Goal: Task Accomplishment & Management: Use online tool/utility

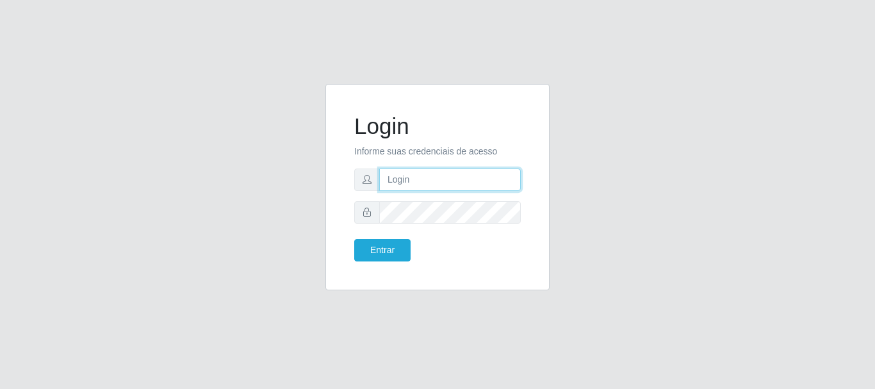
click at [392, 179] on input "text" at bounding box center [450, 179] width 142 height 22
type input "ritaiwof@B5"
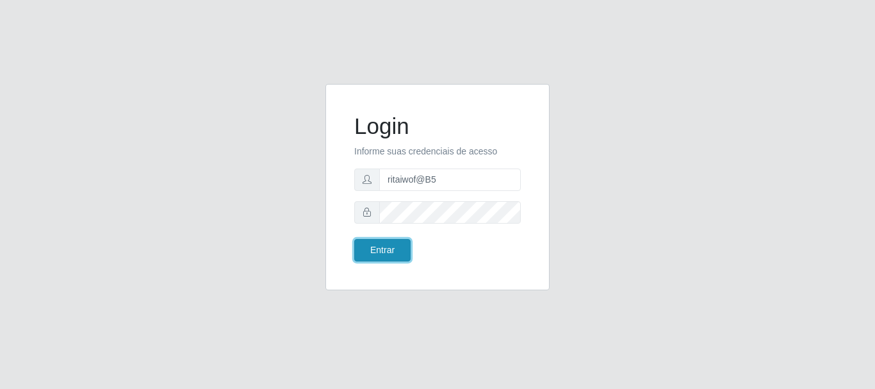
click at [392, 244] on button "Entrar" at bounding box center [382, 250] width 56 height 22
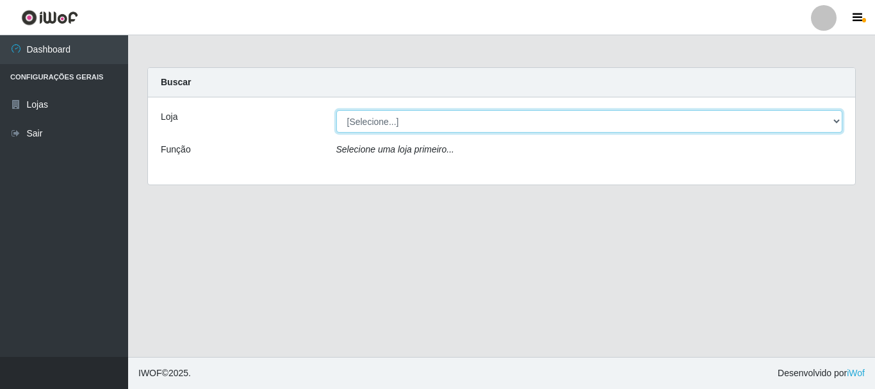
click at [837, 120] on select "[Selecione...] Bemais Supermercados - B5 Anatólia" at bounding box center [589, 121] width 507 height 22
select select "405"
click at [336, 110] on select "[Selecione...] Bemais Supermercados - B5 Anatólia" at bounding box center [589, 121] width 507 height 22
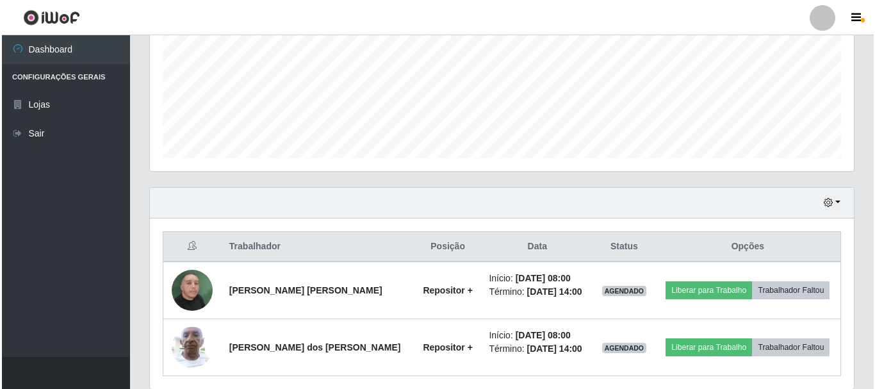
scroll to position [348, 0]
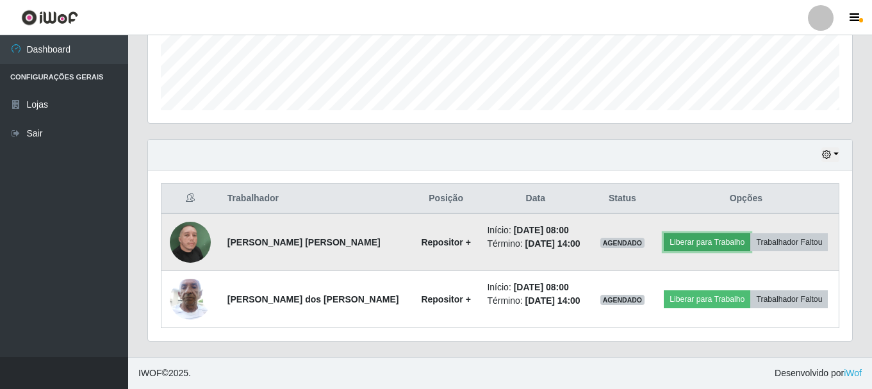
click at [691, 239] on button "Liberar para Trabalho" at bounding box center [707, 242] width 86 height 18
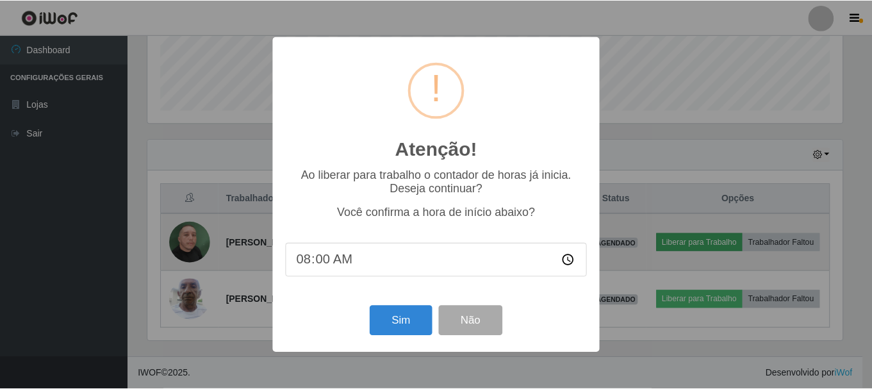
scroll to position [266, 698]
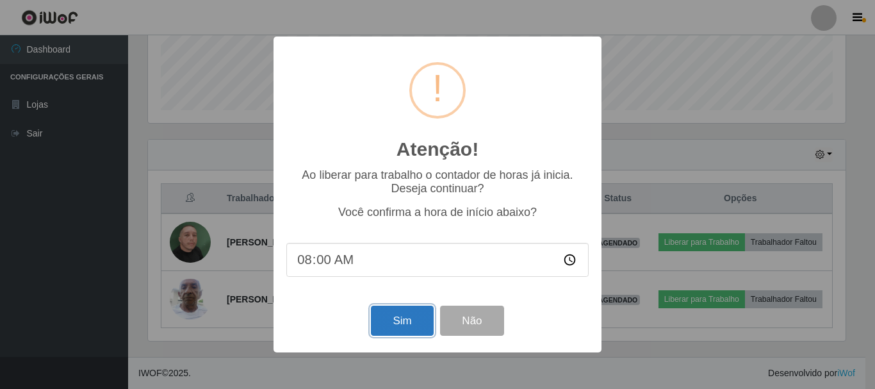
click at [400, 323] on button "Sim" at bounding box center [402, 321] width 62 height 30
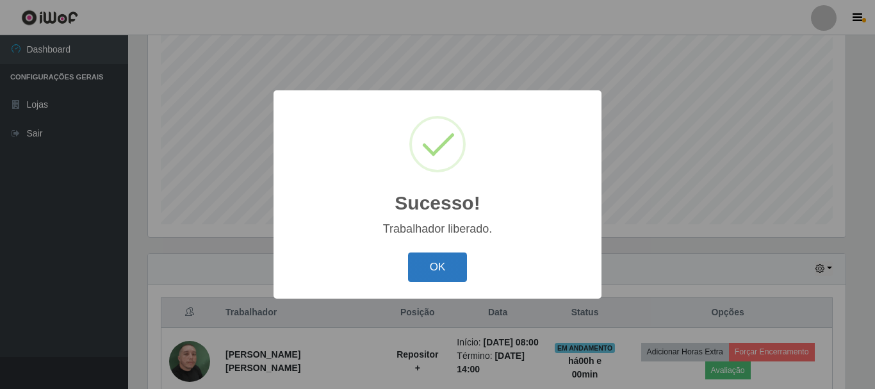
click at [438, 267] on button "OK" at bounding box center [438, 267] width 60 height 30
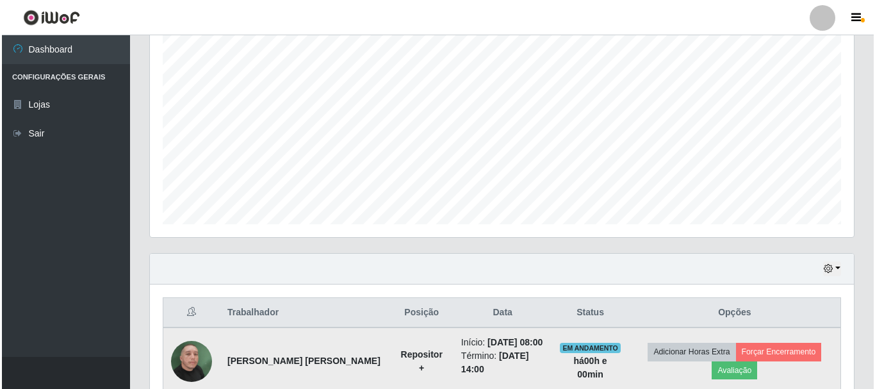
scroll to position [367, 0]
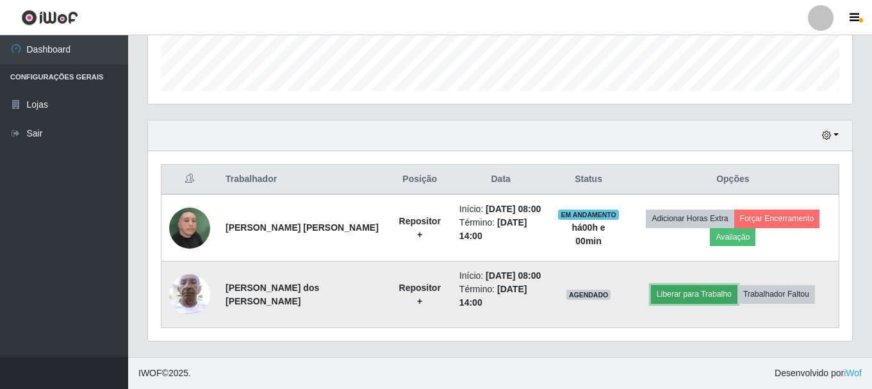
click at [670, 292] on button "Liberar para Trabalho" at bounding box center [694, 294] width 86 height 18
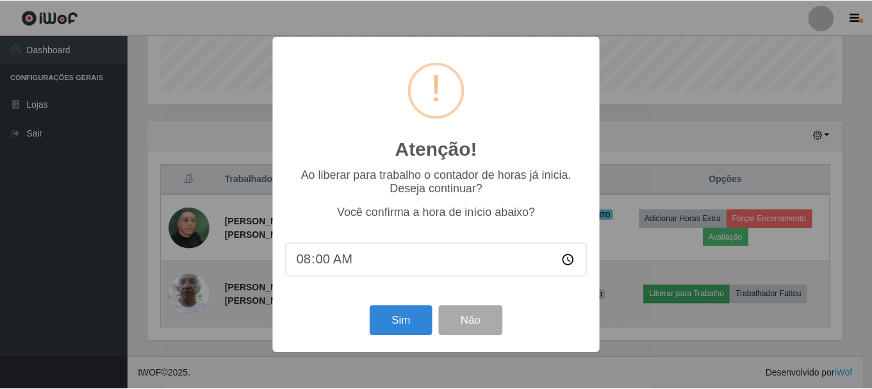
scroll to position [266, 698]
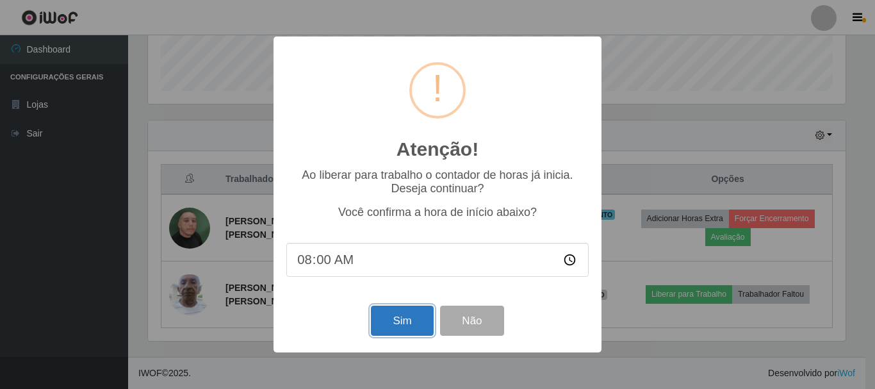
click at [398, 325] on button "Sim" at bounding box center [402, 321] width 62 height 30
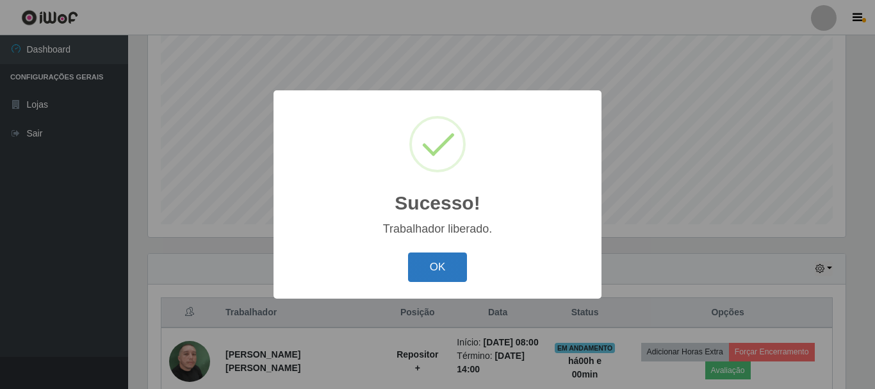
click at [436, 270] on button "OK" at bounding box center [438, 267] width 60 height 30
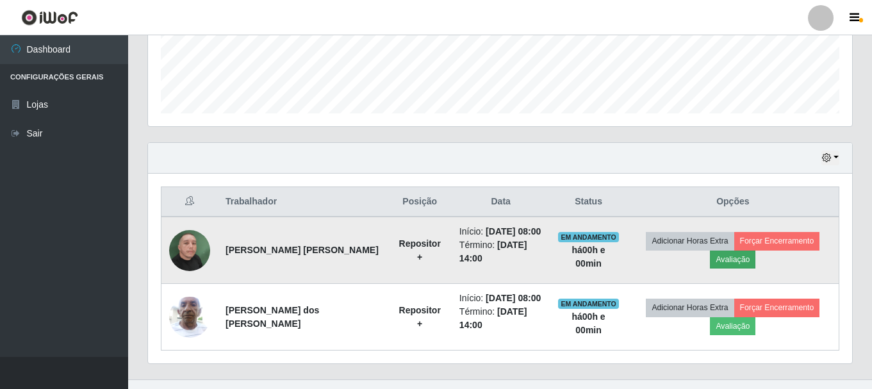
scroll to position [367, 0]
